Goal: Navigation & Orientation: Find specific page/section

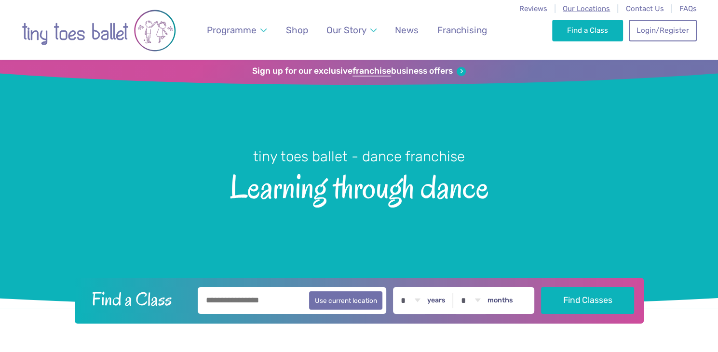
click at [574, 9] on span "Our Locations" at bounding box center [585, 8] width 47 height 9
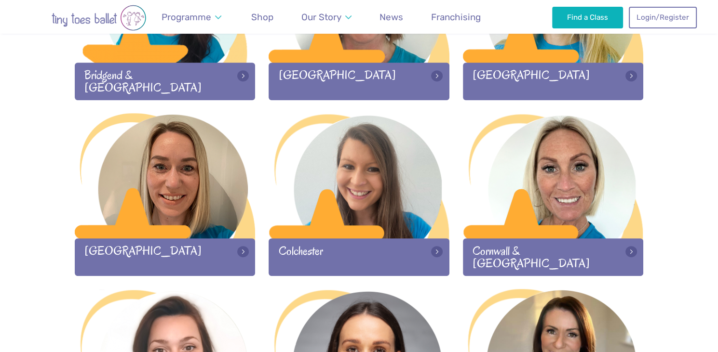
scroll to position [414, 0]
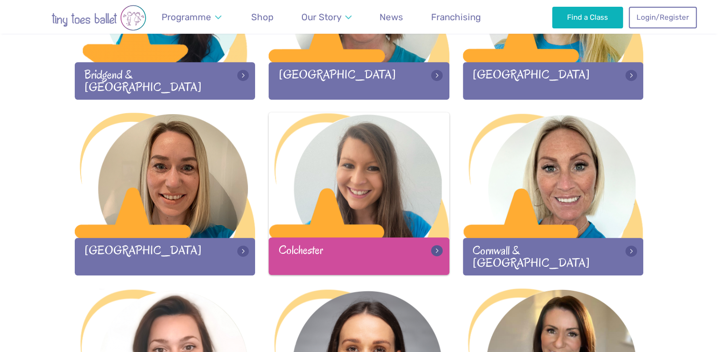
click at [340, 212] on div at bounding box center [358, 175] width 181 height 127
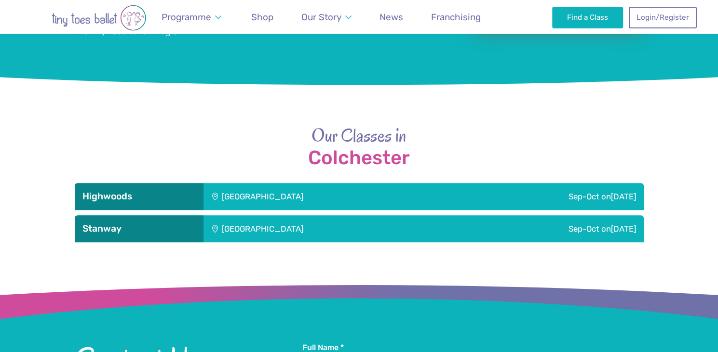
scroll to position [936, 0]
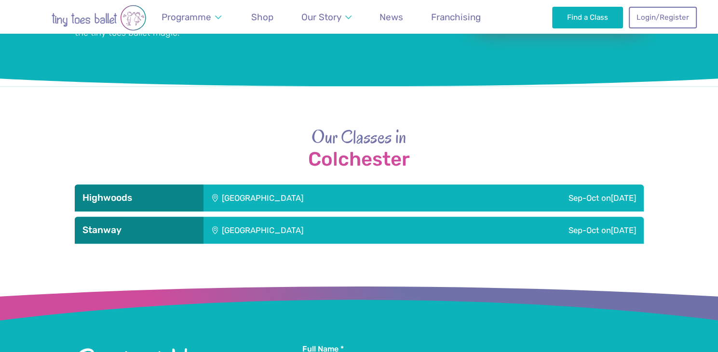
click at [134, 189] on div "Highwoods" at bounding box center [139, 198] width 129 height 27
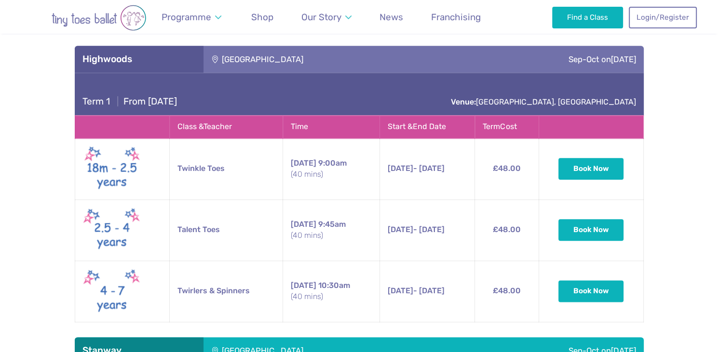
scroll to position [1074, 0]
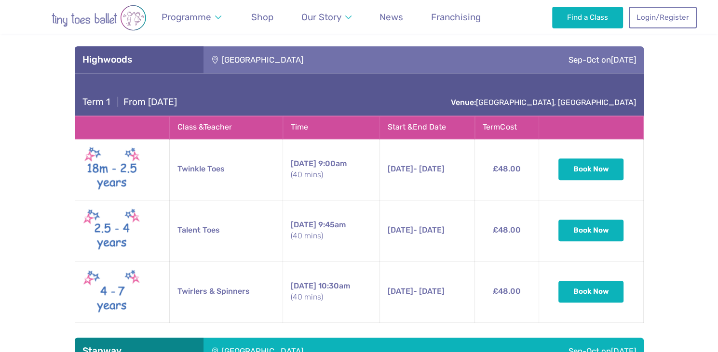
click at [130, 69] on div "Highwoods" at bounding box center [139, 59] width 129 height 27
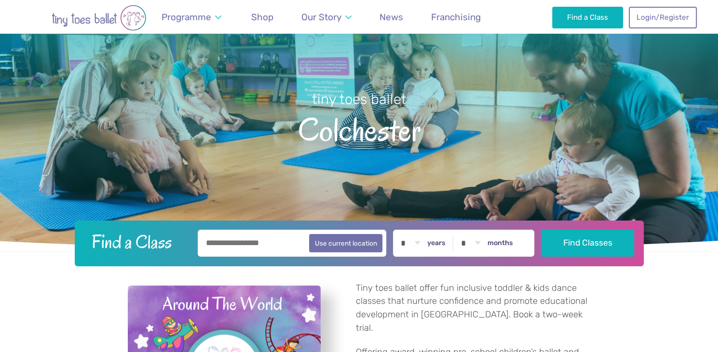
scroll to position [0, 0]
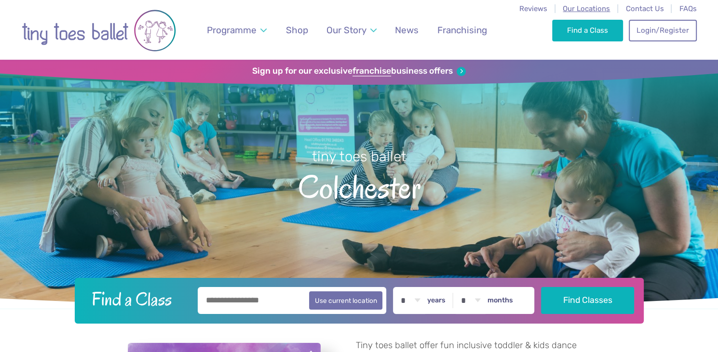
click at [586, 9] on span "Our Locations" at bounding box center [585, 8] width 47 height 9
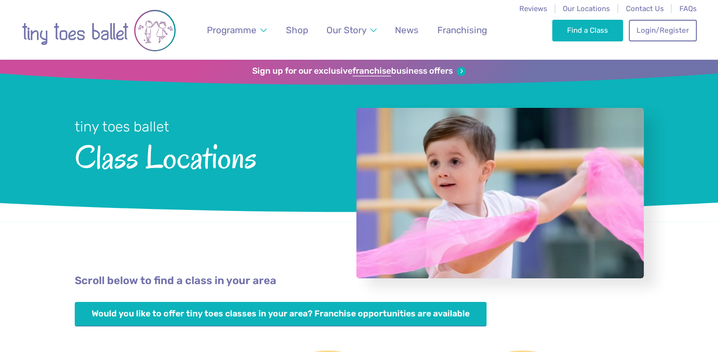
click at [114, 39] on img "Go to home page" at bounding box center [99, 30] width 154 height 49
